Goal: Information Seeking & Learning: Stay updated

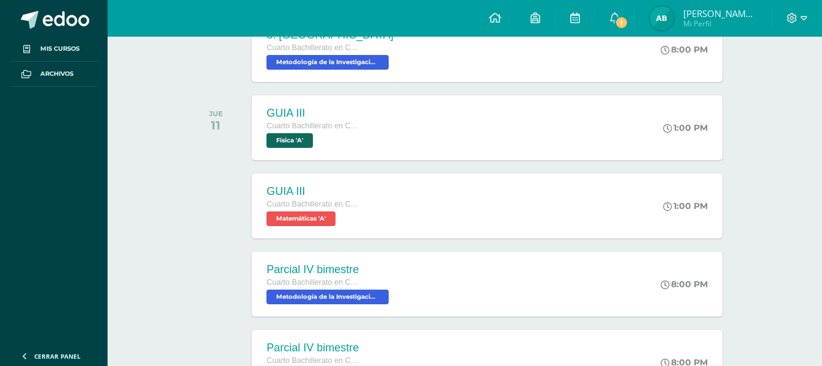
scroll to position [306, 0]
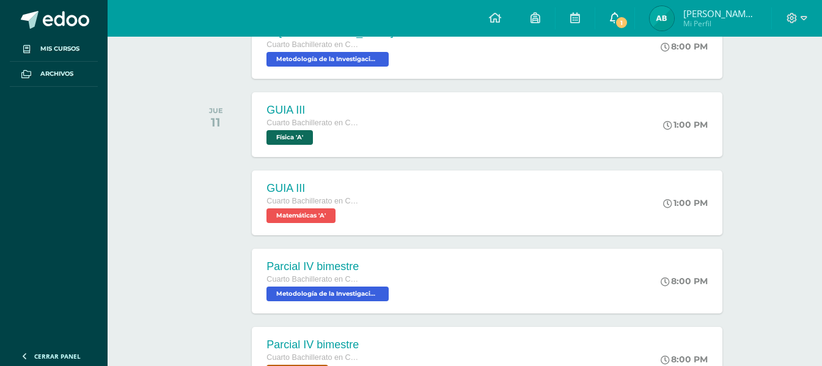
click at [620, 21] on icon at bounding box center [615, 17] width 10 height 11
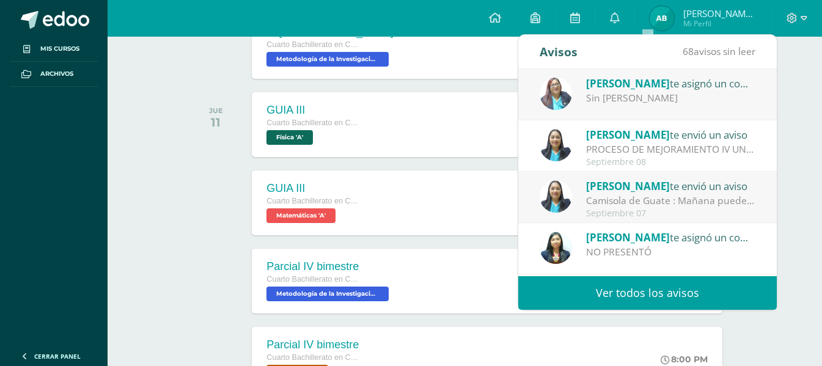
click at [639, 95] on div "Sin [PERSON_NAME]" at bounding box center [671, 98] width 170 height 14
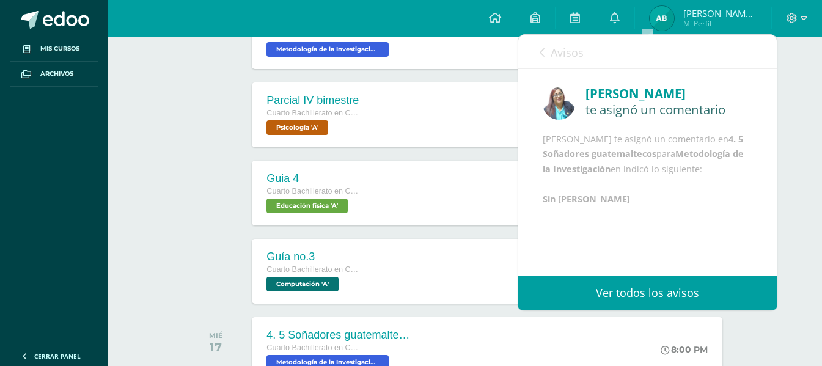
scroll to position [2, 0]
click at [542, 53] on icon at bounding box center [542, 53] width 5 height 10
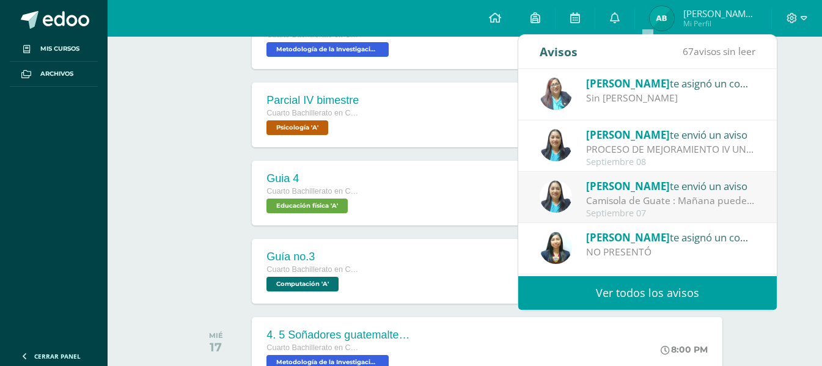
click at [617, 147] on div "PROCESO DE MEJORAMIENTO IV UNIDAD: Bendiciones a cada uno El día de hoy estará …" at bounding box center [671, 149] width 170 height 14
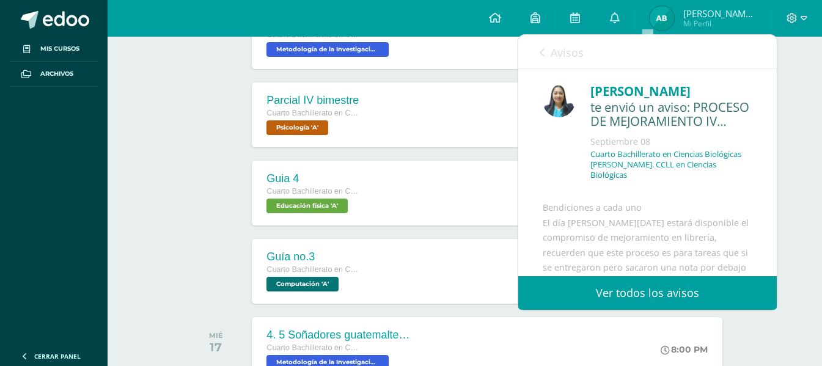
click at [548, 47] on link "Avisos" at bounding box center [562, 52] width 44 height 35
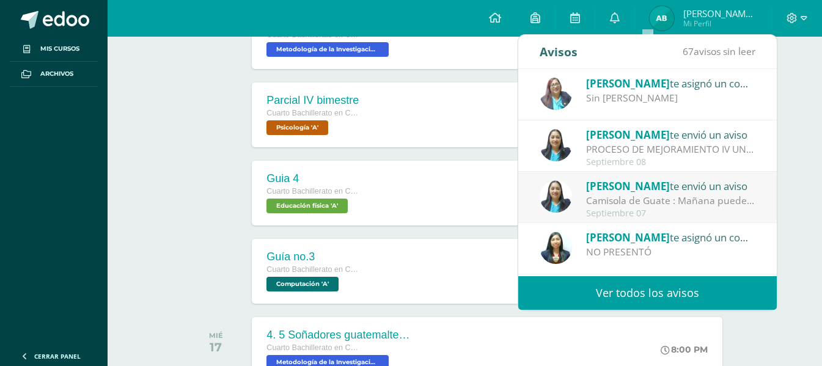
scroll to position [61, 0]
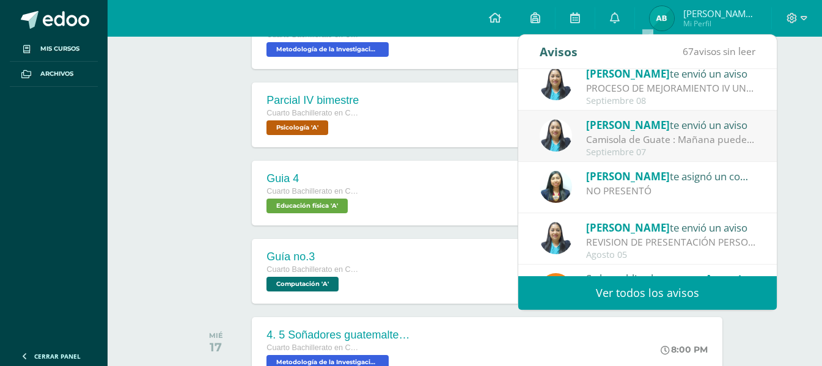
click at [594, 188] on div "NO PRESENTÓ" at bounding box center [671, 191] width 170 height 14
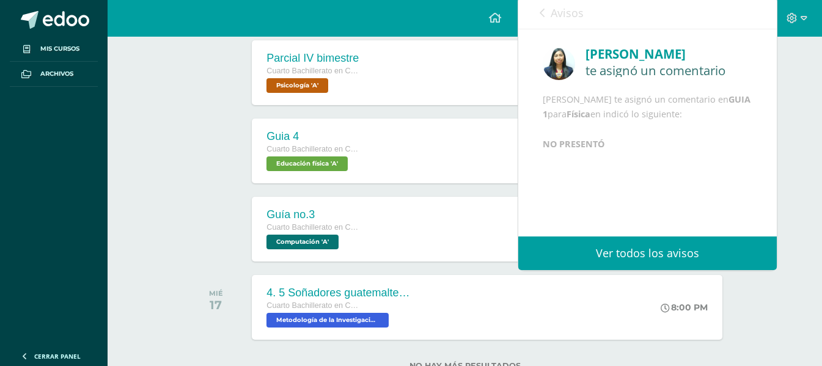
scroll to position [611, 0]
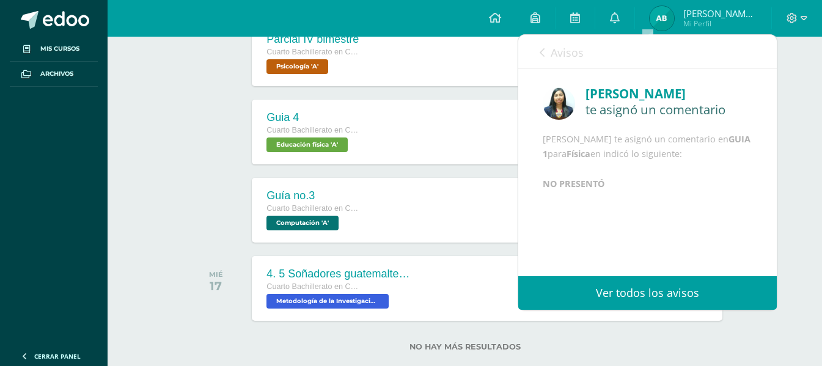
click at [538, 49] on div "Avisos 67 avisos sin leer Avisos" at bounding box center [647, 52] width 259 height 34
click at [548, 51] on link "Avisos" at bounding box center [562, 52] width 44 height 35
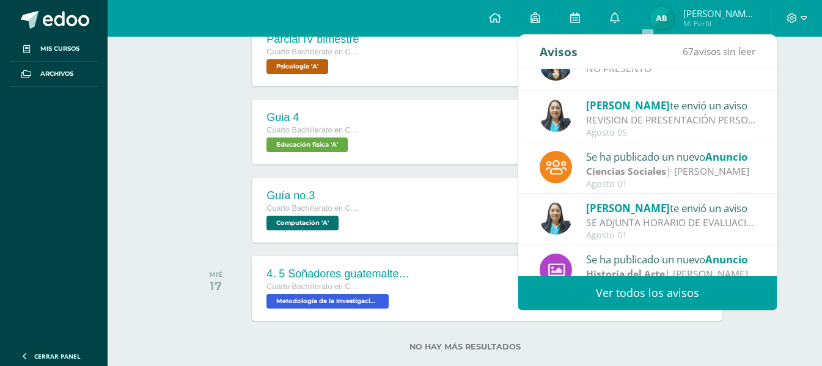
scroll to position [0, 0]
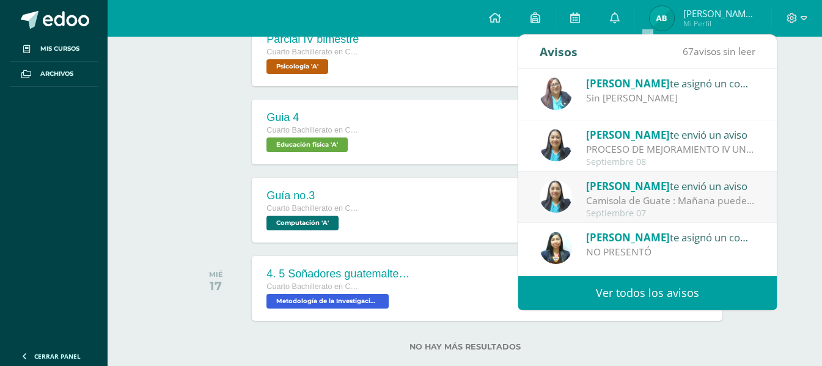
click at [207, 178] on div at bounding box center [219, 210] width 62 height 65
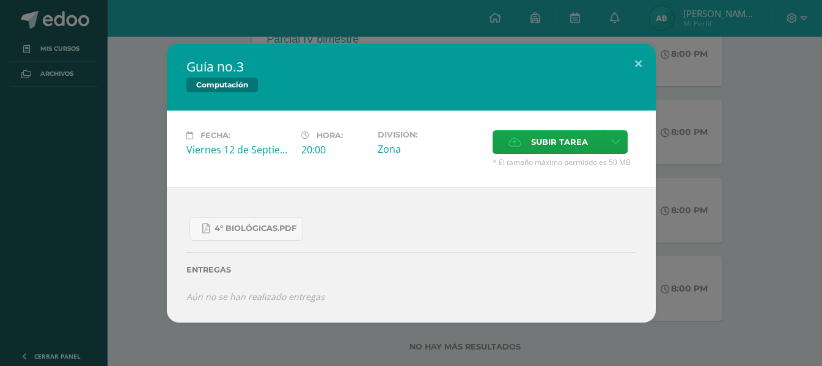
click at [660, 23] on div "Guía no.3 Computación Fecha: Viernes 12 de Septiembre Hora: 20:00 División: Zon…" at bounding box center [411, 183] width 822 height 366
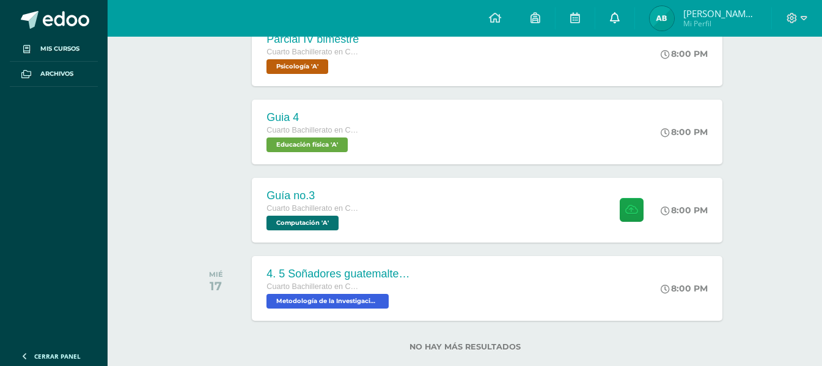
click at [634, 21] on link "0" at bounding box center [614, 18] width 39 height 37
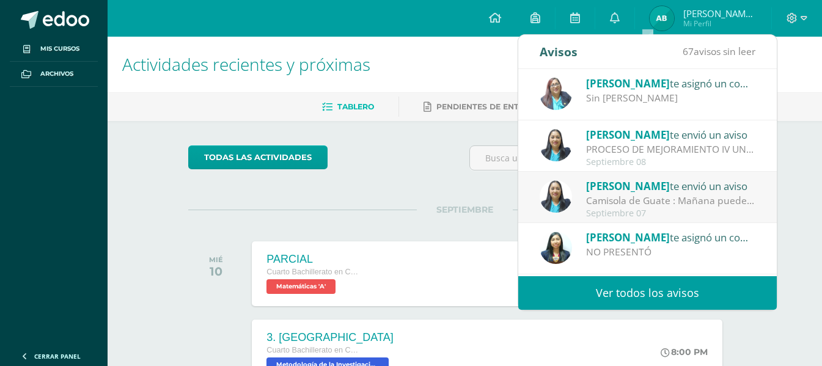
click at [313, 218] on div "SEPTIEMBRE MIÉ 10 PARCIAL Cuarto Bachillerato en Ciencias Biológicas Bach. CCLL…" at bounding box center [464, 259] width 553 height 98
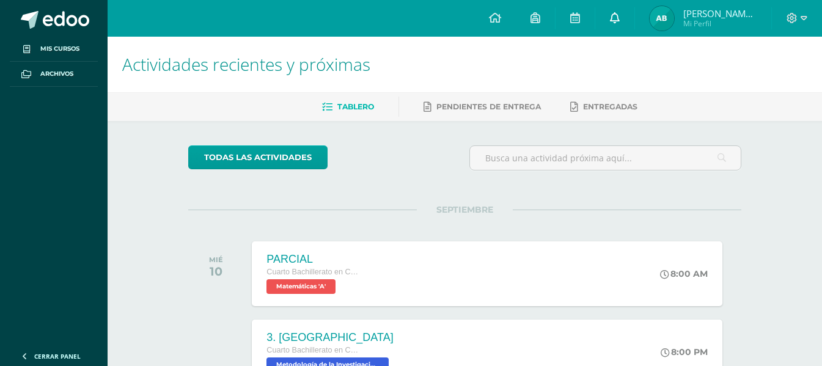
click at [620, 15] on icon at bounding box center [615, 17] width 10 height 11
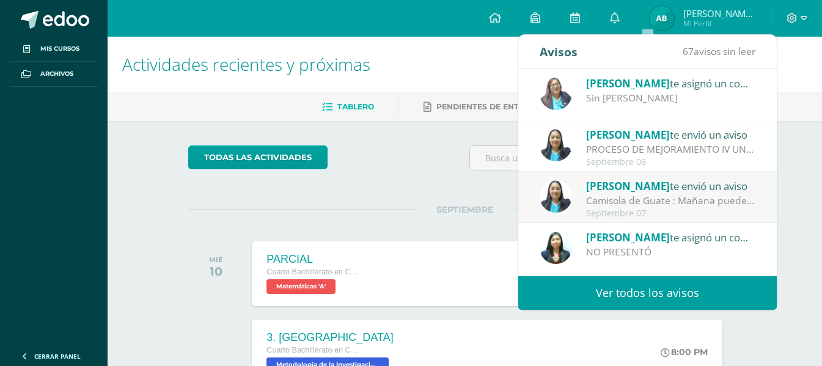
click at [609, 95] on div "Sin [PERSON_NAME]" at bounding box center [671, 98] width 170 height 14
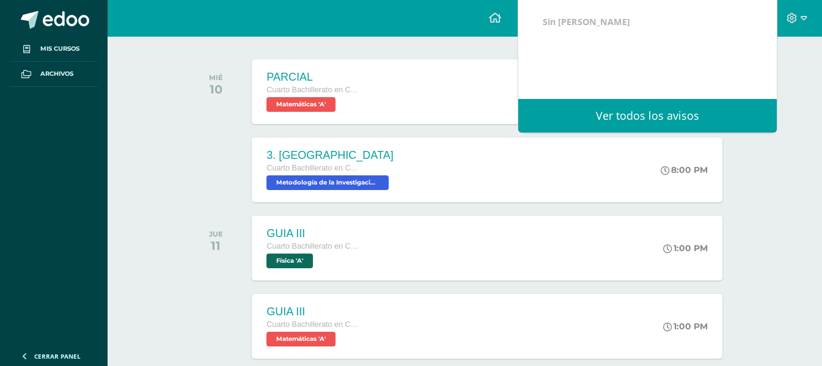
scroll to position [183, 0]
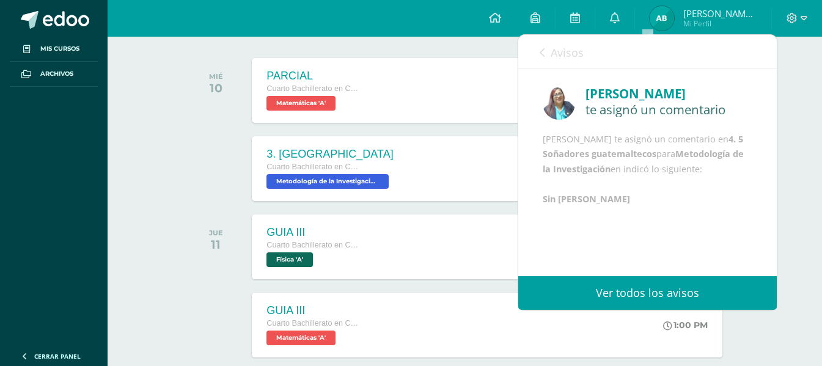
click at [545, 49] on link "Avisos" at bounding box center [562, 52] width 44 height 35
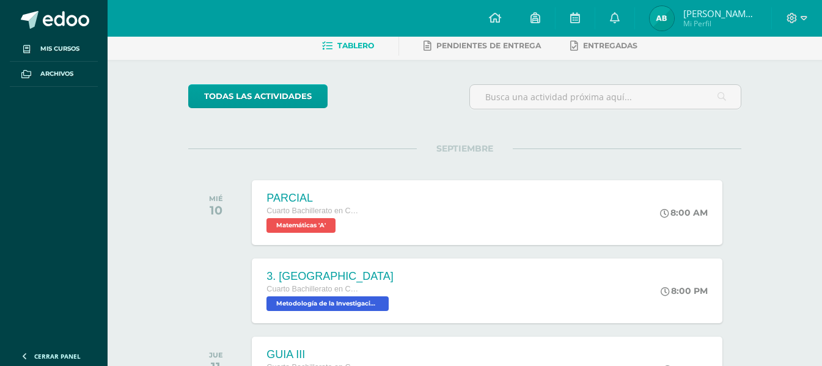
scroll to position [306, 0]
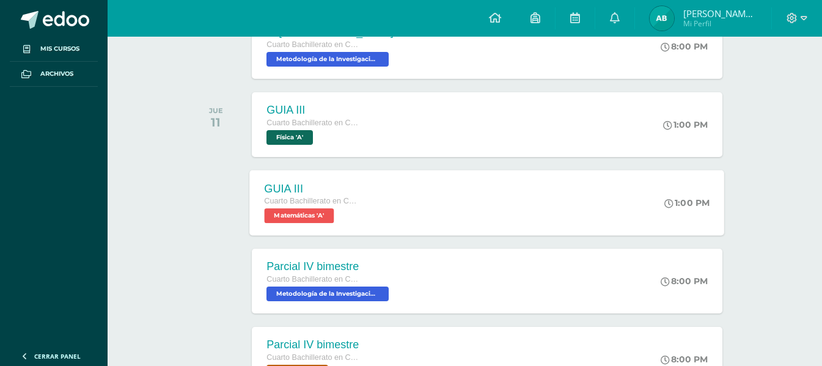
click at [284, 216] on span "Matemáticas 'A'" at bounding box center [300, 215] width 70 height 15
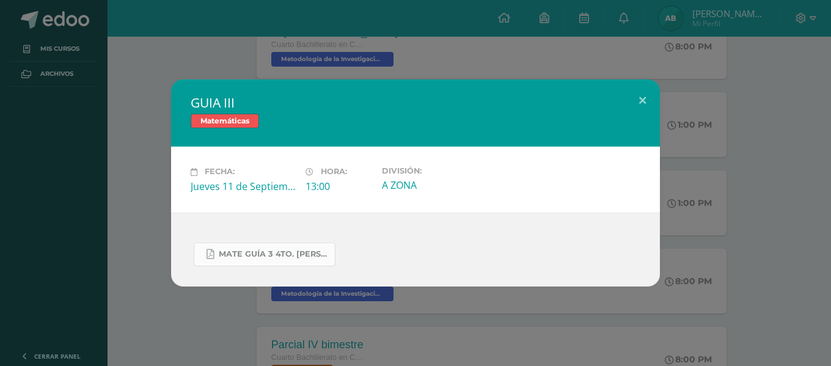
click at [263, 258] on span "MATE GUÍA 3 4TO. BACH.docx.pdf" at bounding box center [274, 254] width 110 height 10
click at [153, 213] on div "GUIA III Matemáticas Fecha: Jueves 11 de Septiembre Hora: 13:00 División: A ZONA" at bounding box center [415, 182] width 821 height 207
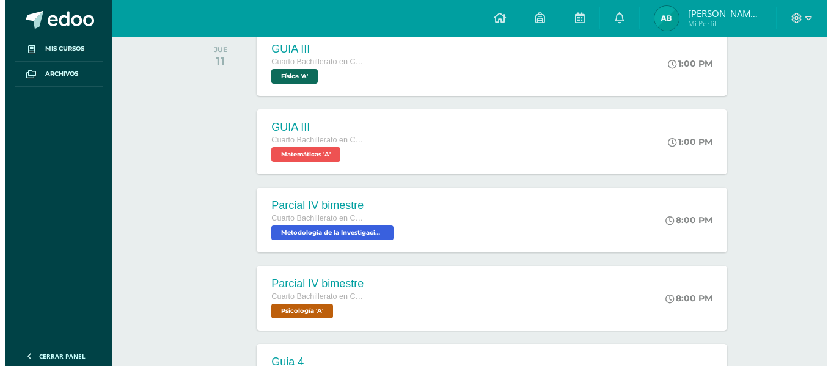
scroll to position [428, 0]
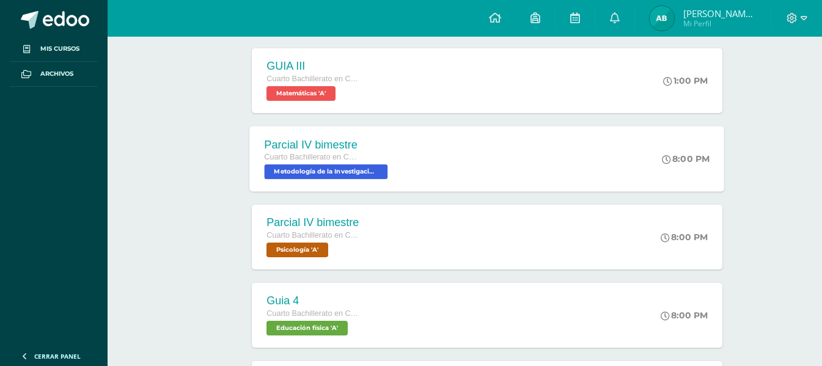
click at [301, 174] on span "Metodología de la Investigación 'A'" at bounding box center [326, 171] width 123 height 15
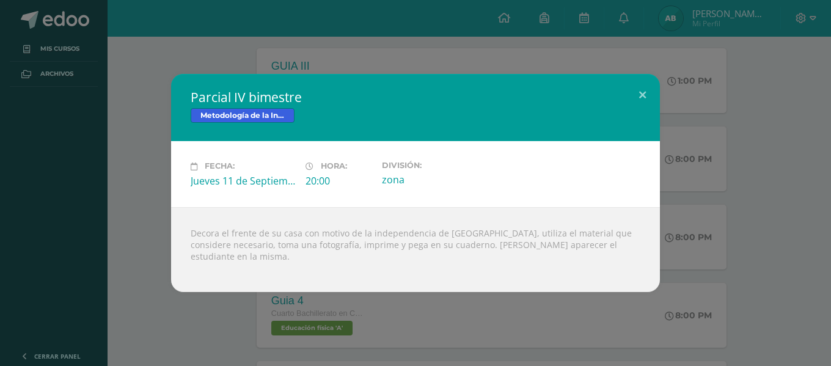
click at [130, 252] on div "Parcial IV bimestre Metodología de la Investigación Fecha: Jueves 11 de Septiem…" at bounding box center [415, 183] width 821 height 218
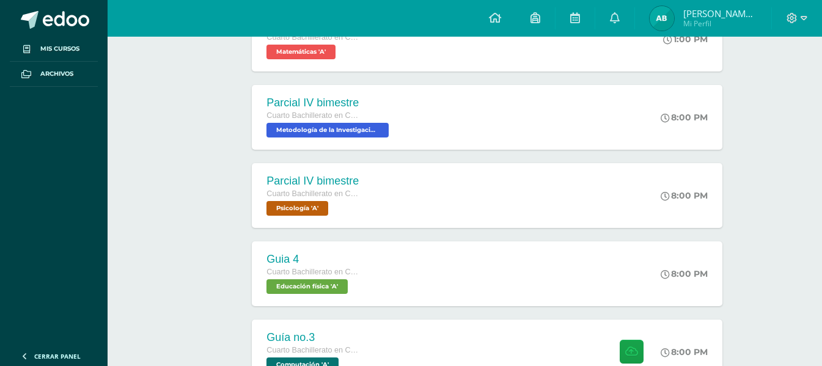
scroll to position [489, 0]
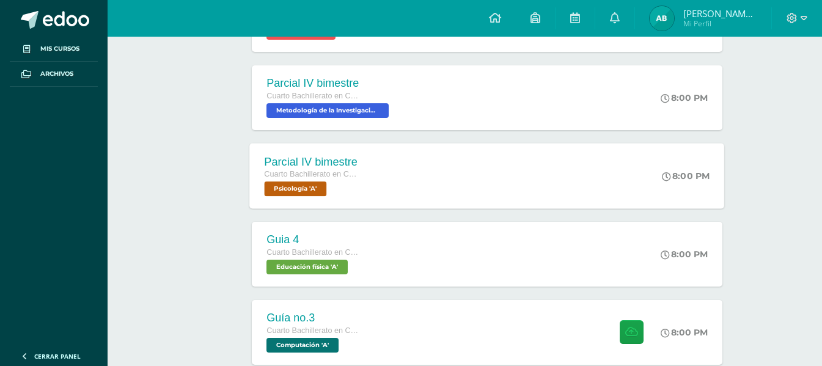
click at [287, 184] on span "Psicología 'A'" at bounding box center [296, 189] width 62 height 15
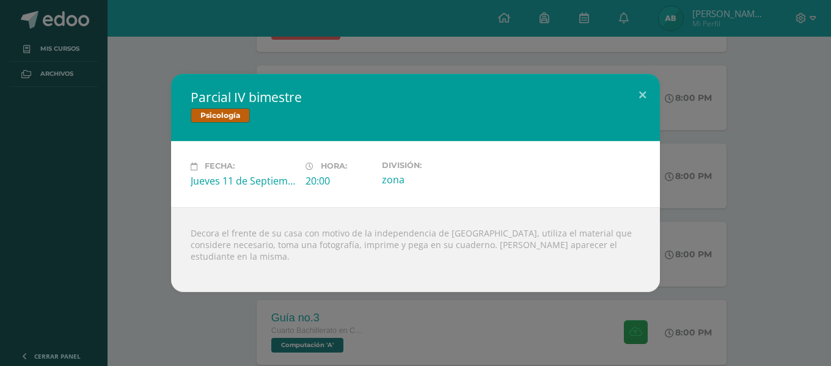
click at [158, 273] on div "Parcial IV bimestre Psicología Fecha: Jueves 11 de Septiembre Hora: 20:00 Divis…" at bounding box center [415, 183] width 821 height 218
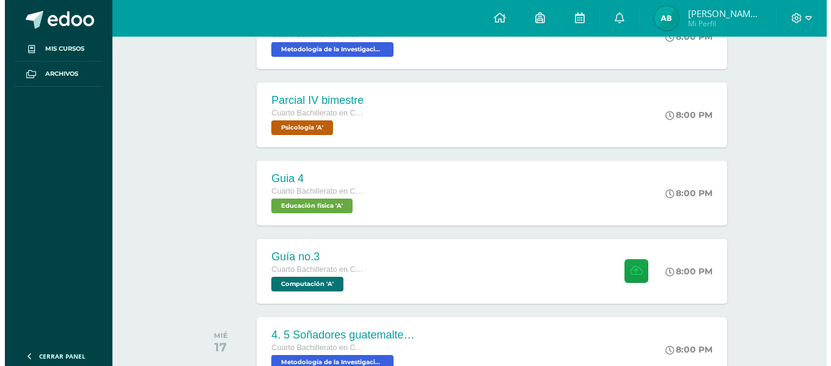
scroll to position [611, 0]
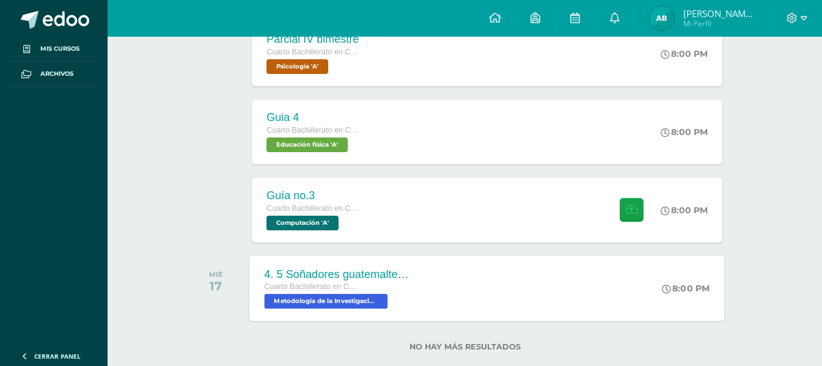
click at [340, 301] on span "Metodología de la Investigación 'A'" at bounding box center [326, 301] width 123 height 15
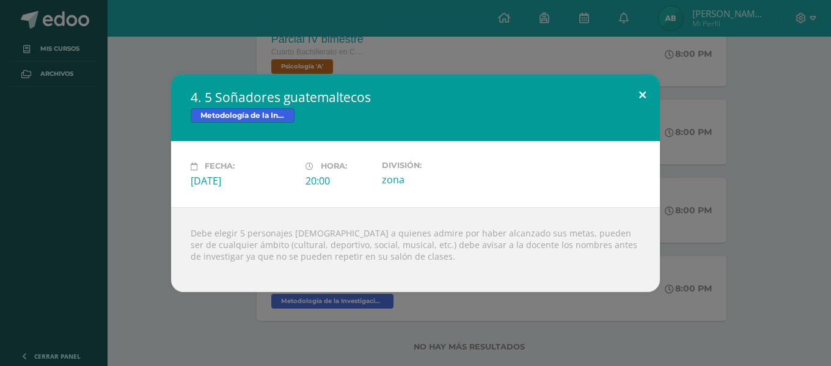
click at [642, 100] on button at bounding box center [642, 95] width 35 height 42
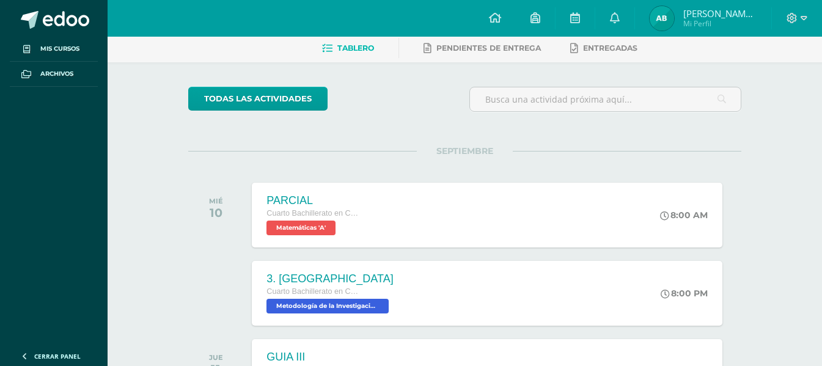
scroll to position [0, 0]
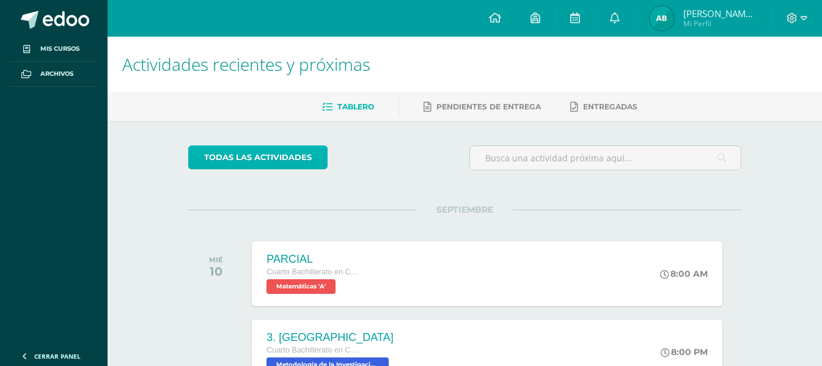
click at [268, 150] on link "todas las Actividades" at bounding box center [257, 157] width 139 height 24
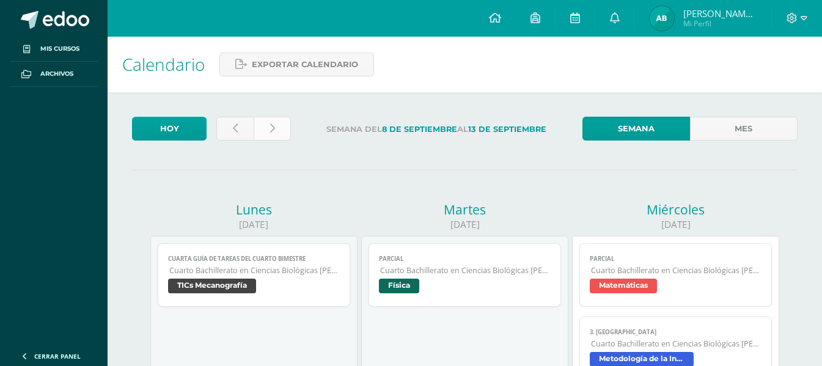
click at [281, 131] on link at bounding box center [272, 129] width 37 height 24
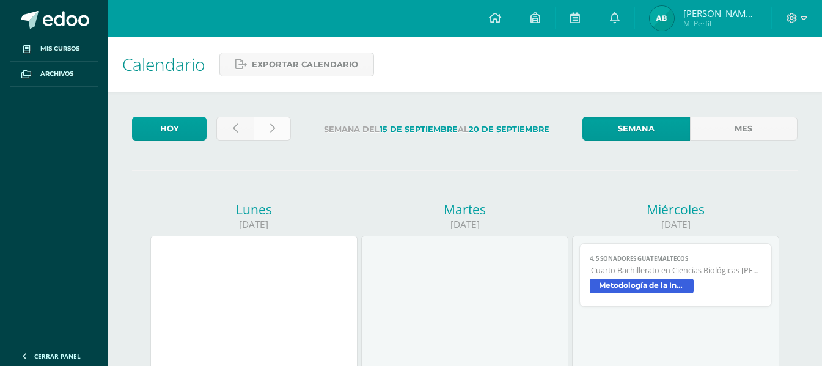
click at [279, 136] on link at bounding box center [272, 129] width 37 height 24
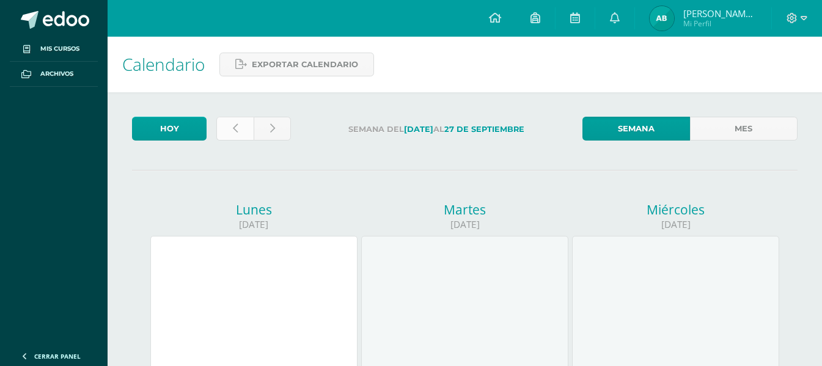
click at [244, 129] on link at bounding box center [234, 129] width 37 height 24
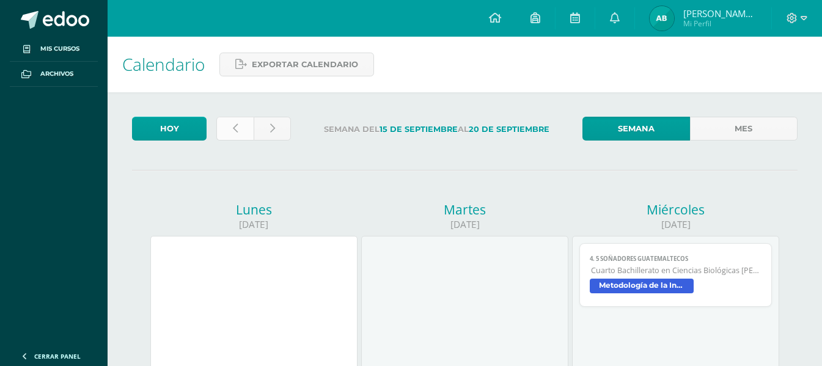
click at [240, 131] on link at bounding box center [234, 129] width 37 height 24
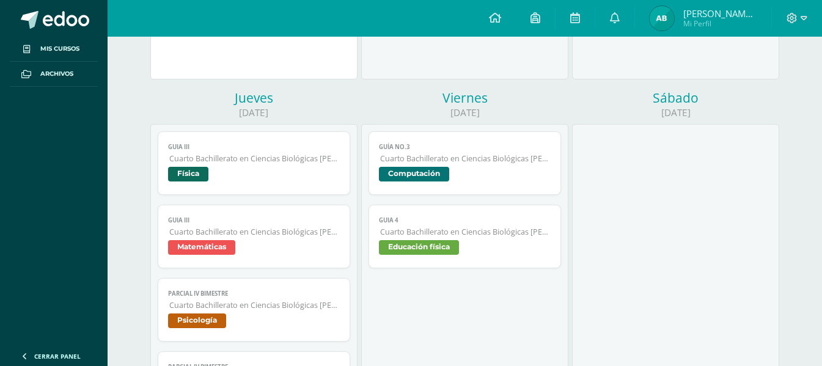
scroll to position [357, 0]
